Goal: Check status

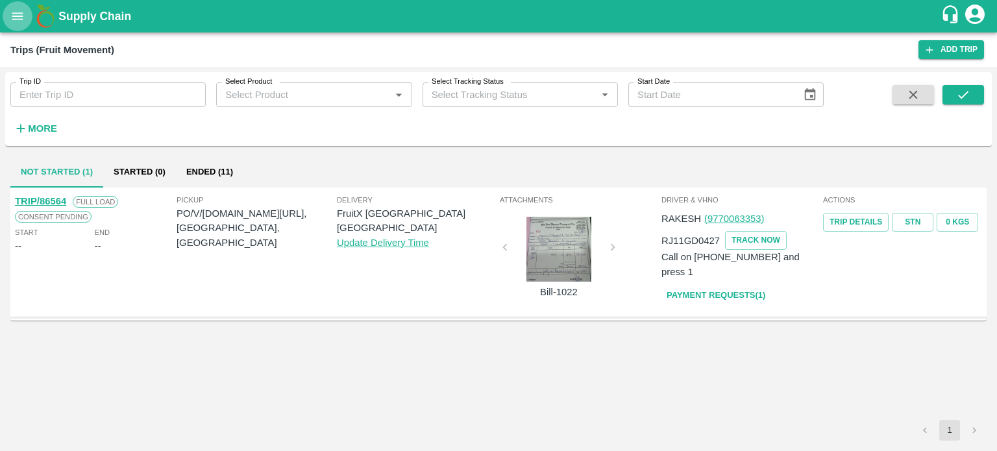
click at [26, 12] on button "open drawer" at bounding box center [18, 16] width 30 height 30
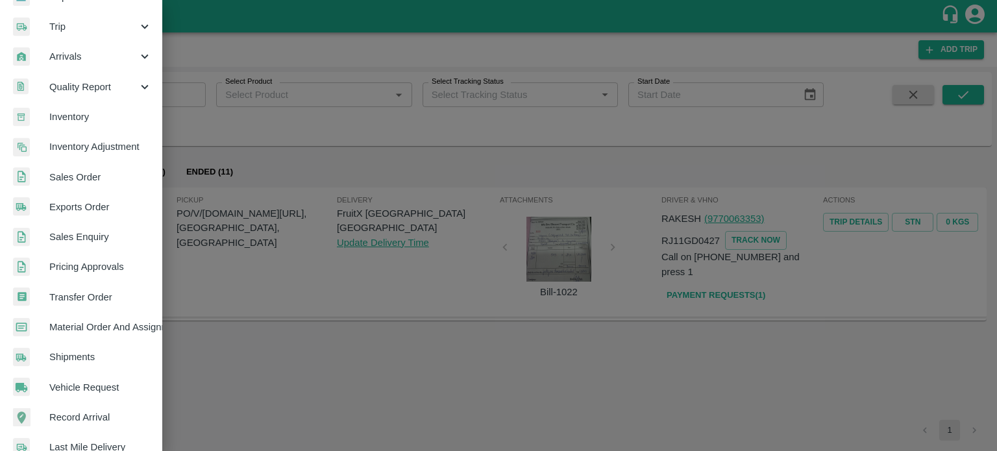
scroll to position [171, 0]
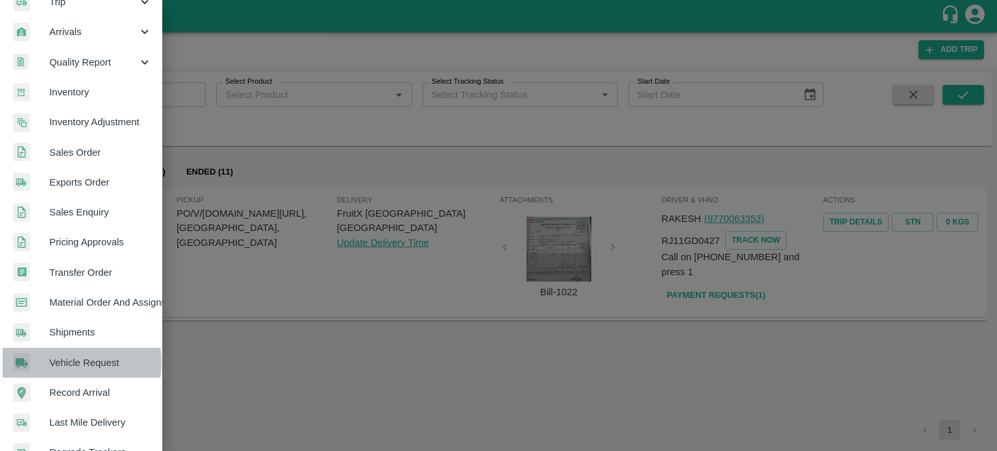
click at [76, 362] on span "Vehicle Request" at bounding box center [100, 363] width 103 height 14
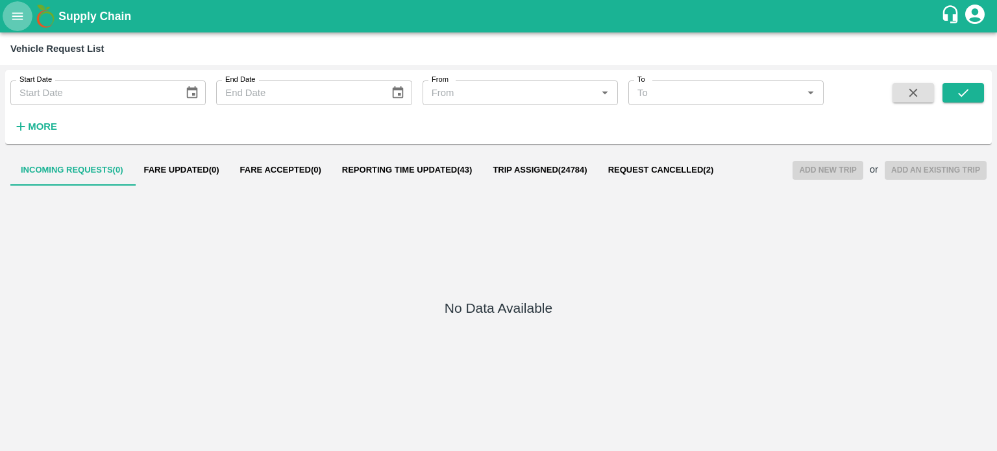
click at [19, 24] on button "open drawer" at bounding box center [18, 16] width 30 height 30
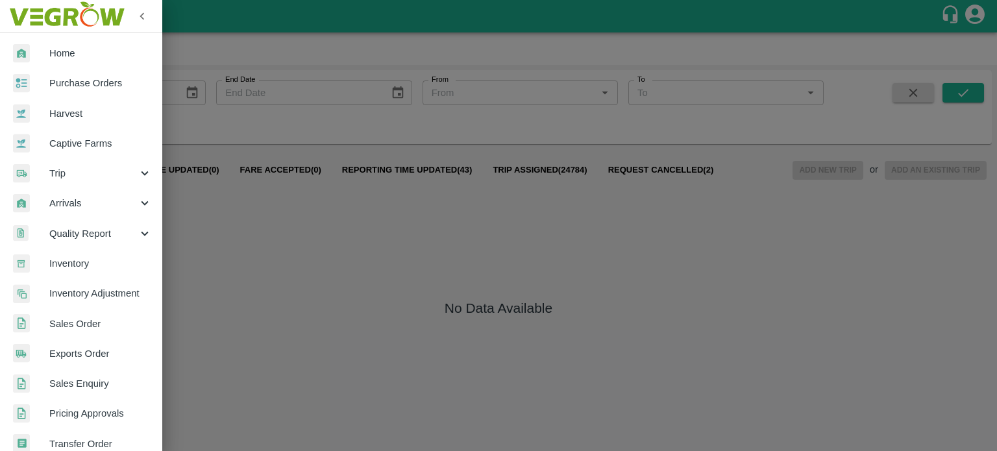
scroll to position [288, 0]
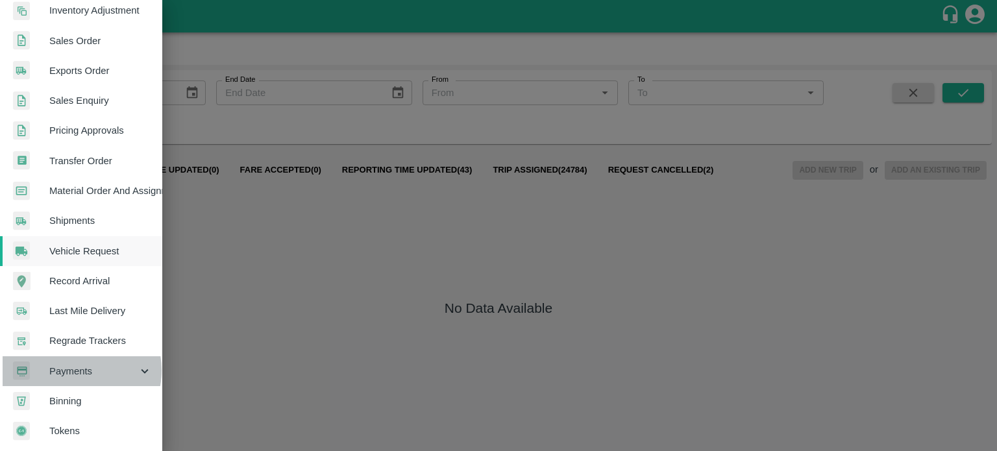
click at [75, 365] on span "Payments" at bounding box center [93, 371] width 88 height 14
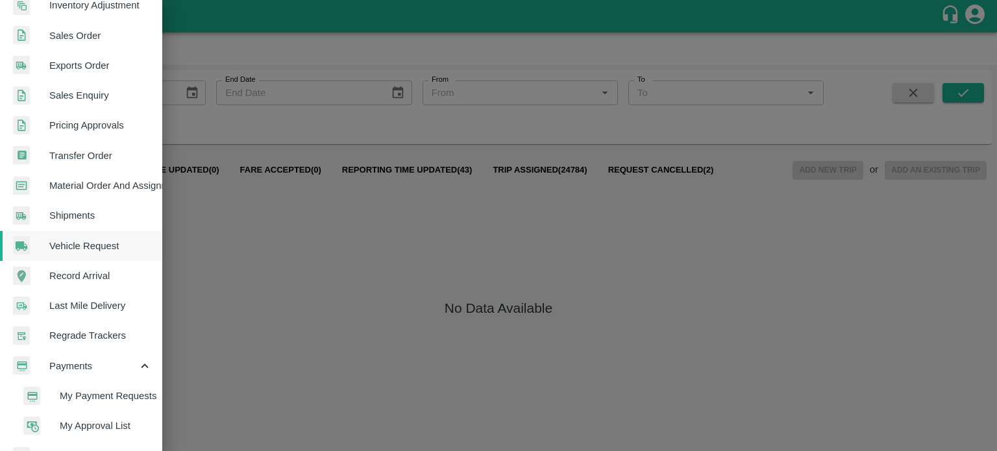
click at [107, 396] on span "My Payment Requests" at bounding box center [106, 396] width 92 height 14
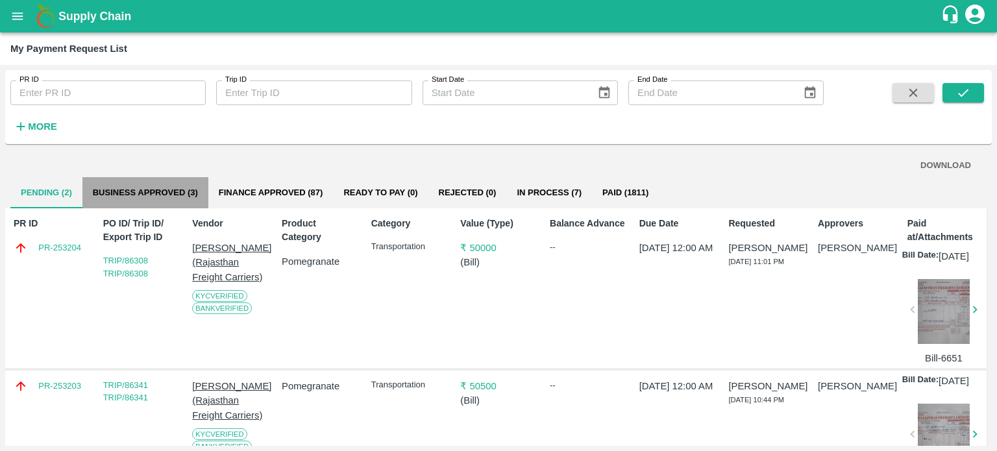
click at [158, 186] on button "Business Approved (3)" at bounding box center [145, 192] width 126 height 31
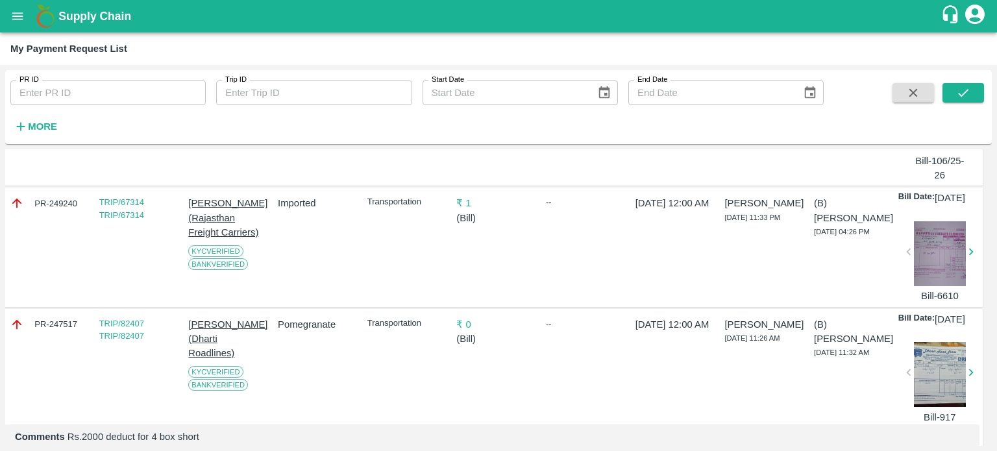
scroll to position [0, 4]
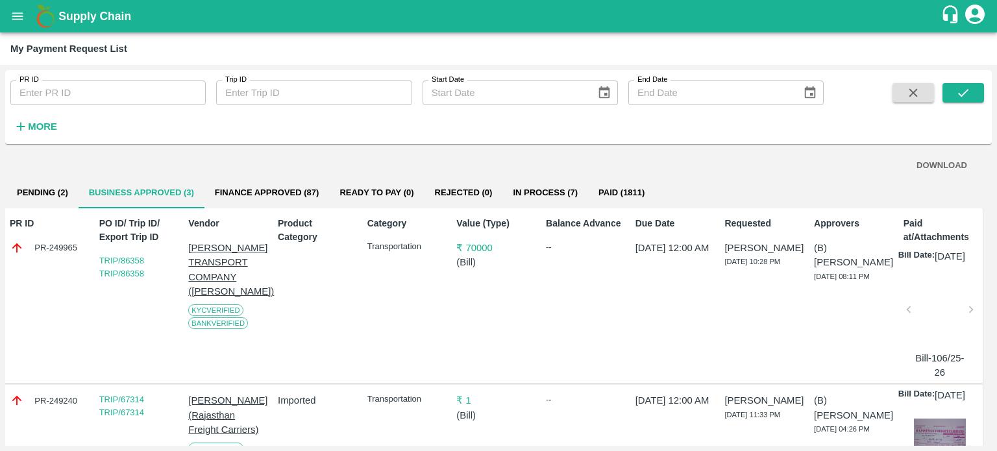
click at [51, 194] on button "Pending (2)" at bounding box center [42, 192] width 72 height 31
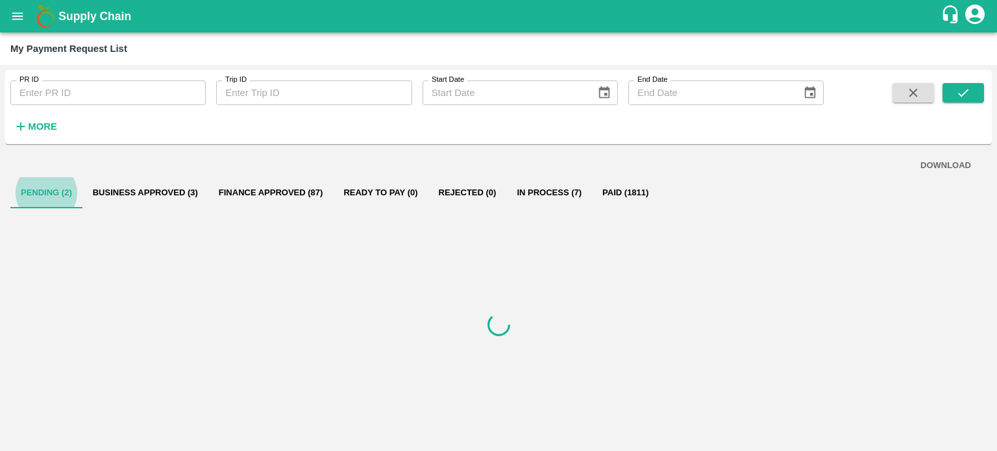
scroll to position [0, 0]
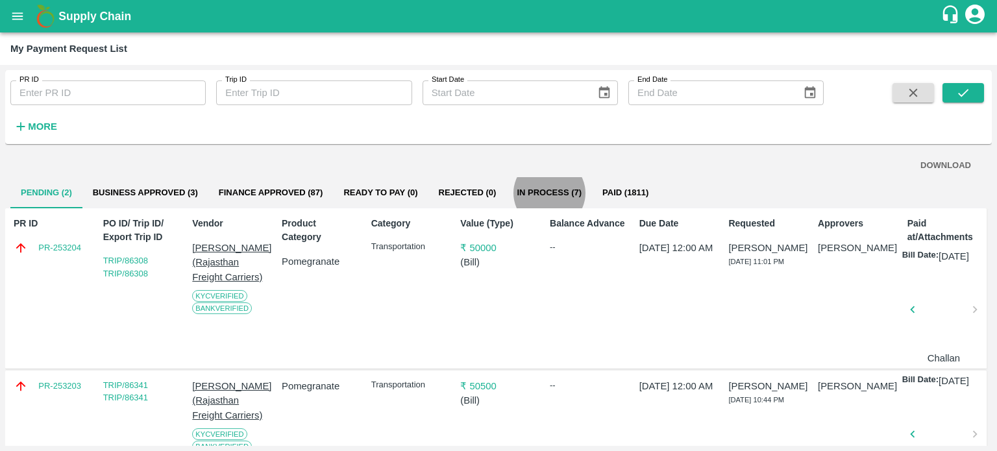
click at [319, 311] on div "Product Category Pomegranate" at bounding box center [316, 289] width 81 height 154
